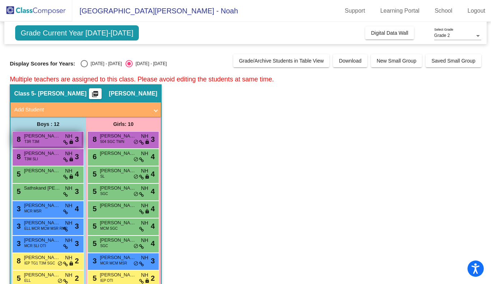
click at [43, 145] on div "8 Campbell Bowman T3R T3M NH lock do_not_disturb_alt 3" at bounding box center [47, 139] width 69 height 15
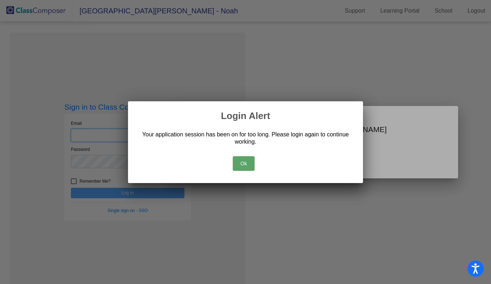
type input "harpern@hudson.k12.oh.us"
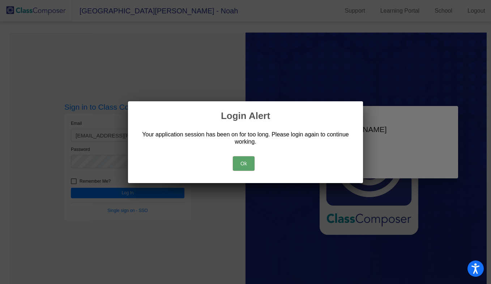
click at [241, 159] on button "Ok" at bounding box center [244, 163] width 22 height 14
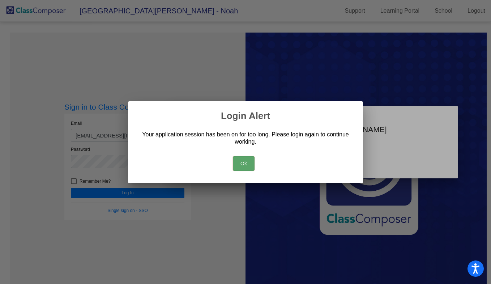
click at [241, 162] on button "Ok" at bounding box center [244, 163] width 22 height 14
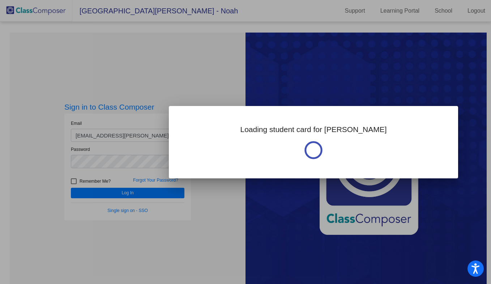
click at [219, 206] on div at bounding box center [245, 142] width 491 height 284
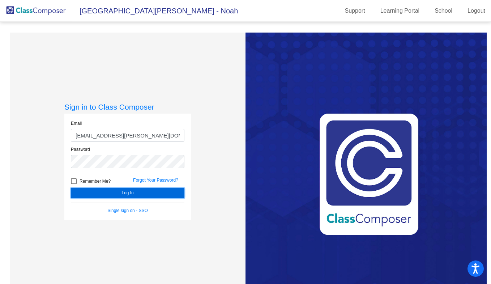
click at [169, 195] on button "Log In" at bounding box center [128, 193] width 114 height 10
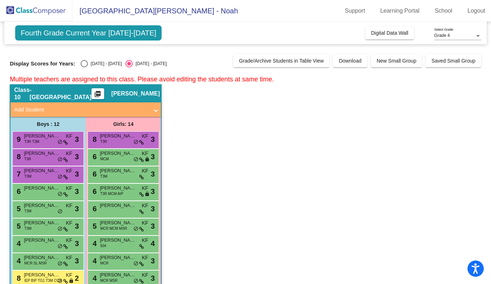
click at [462, 35] on div "Grade 4" at bounding box center [454, 35] width 41 height 5
click at [453, 49] on span "Grade 2" at bounding box center [457, 48] width 47 height 13
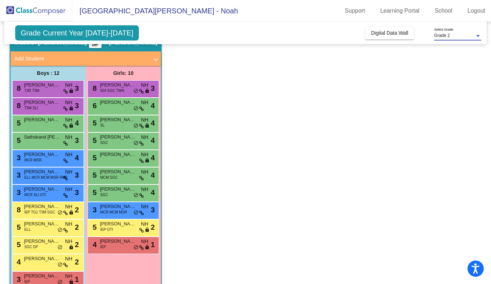
scroll to position [64, 0]
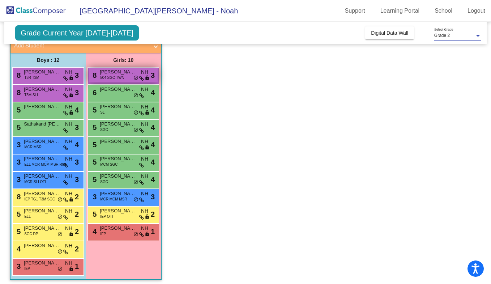
click at [106, 76] on span "504 SGC TWN" at bounding box center [112, 77] width 24 height 5
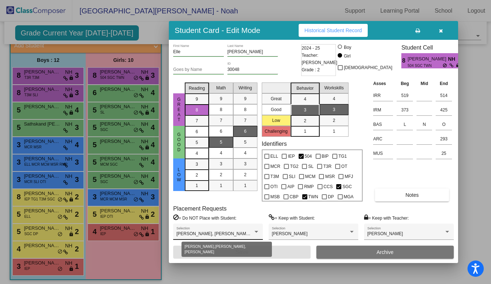
click at [255, 231] on div at bounding box center [257, 232] width 4 height 2
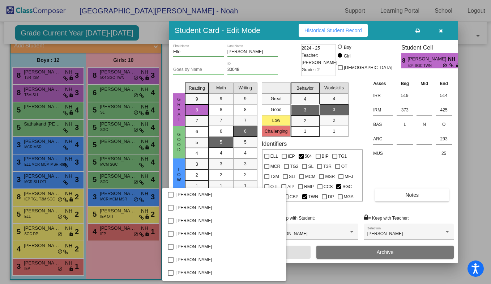
scroll to position [989, 0]
click at [471, 215] on div at bounding box center [245, 142] width 491 height 284
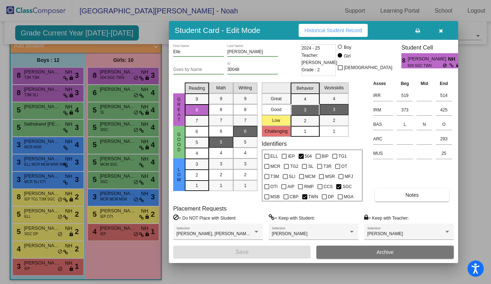
click at [441, 33] on icon "button" at bounding box center [441, 30] width 4 height 5
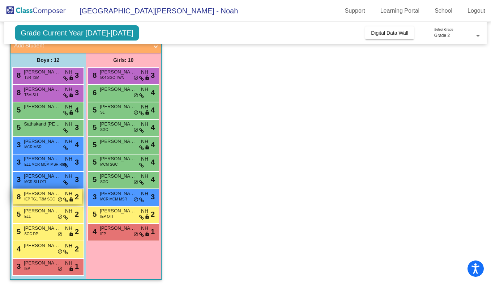
click at [44, 194] on span "Shepherd Smith" at bounding box center [42, 193] width 36 height 7
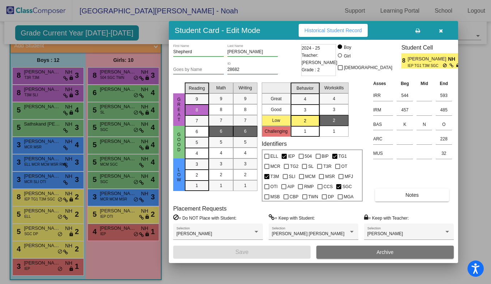
click at [442, 31] on icon "button" at bounding box center [441, 30] width 4 height 5
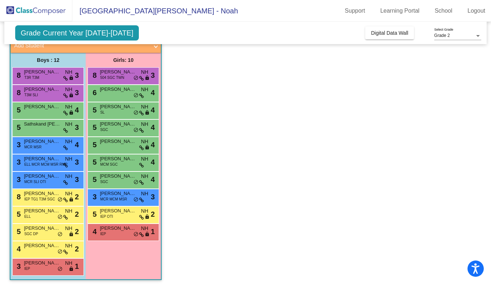
scroll to position [67, 0]
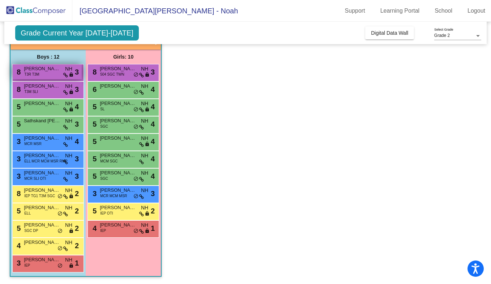
click at [38, 72] on span "T3R T3M" at bounding box center [31, 74] width 15 height 5
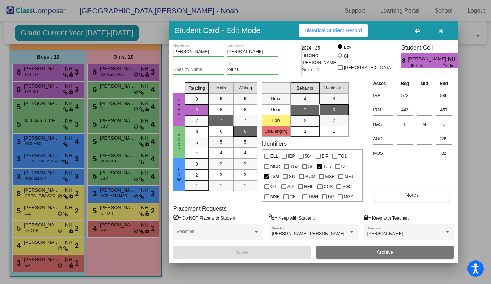
click at [445, 33] on button "button" at bounding box center [440, 30] width 23 height 13
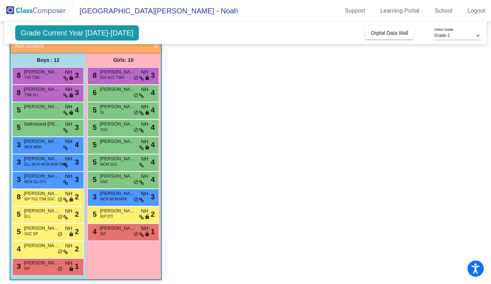
scroll to position [64, 0]
